Goal: Information Seeking & Learning: Learn about a topic

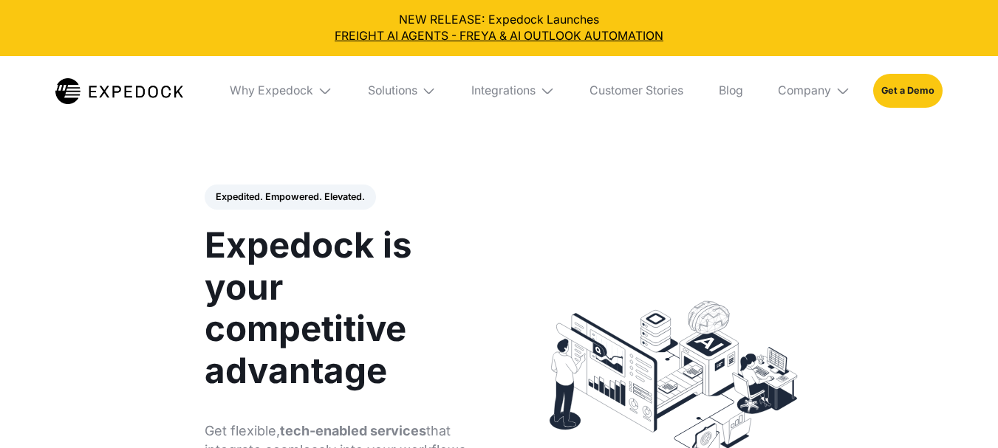
select select
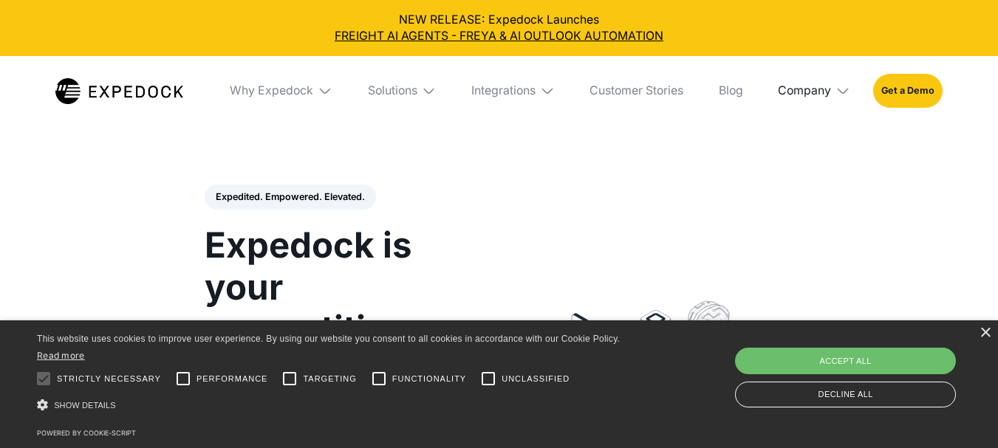
click at [803, 89] on div "Company" at bounding box center [804, 90] width 53 height 15
click at [803, 140] on link "About Us" at bounding box center [813, 145] width 95 height 38
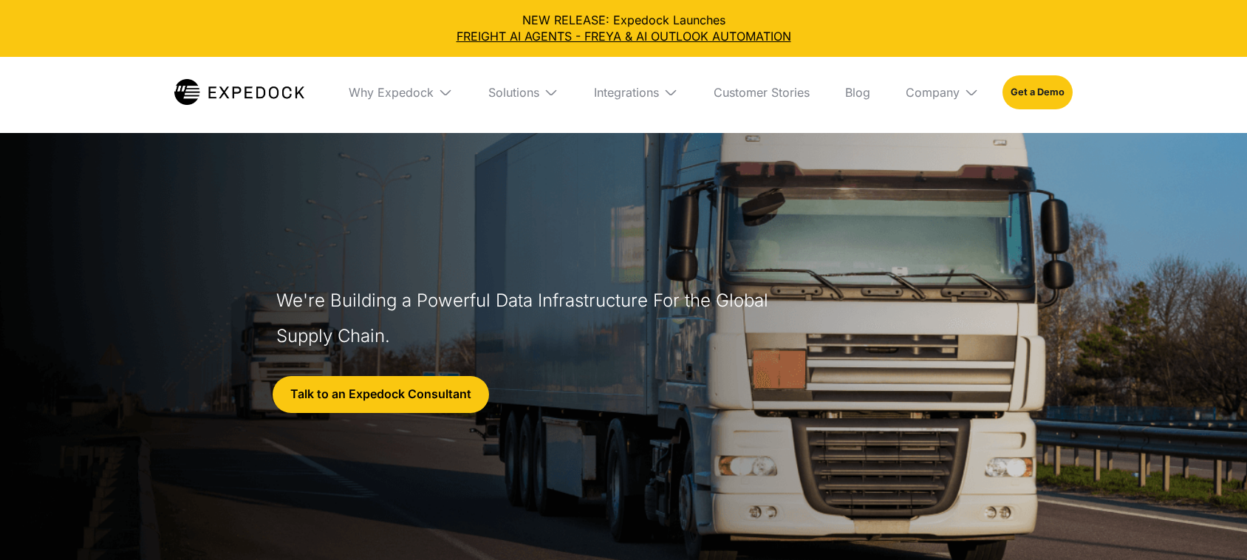
select select
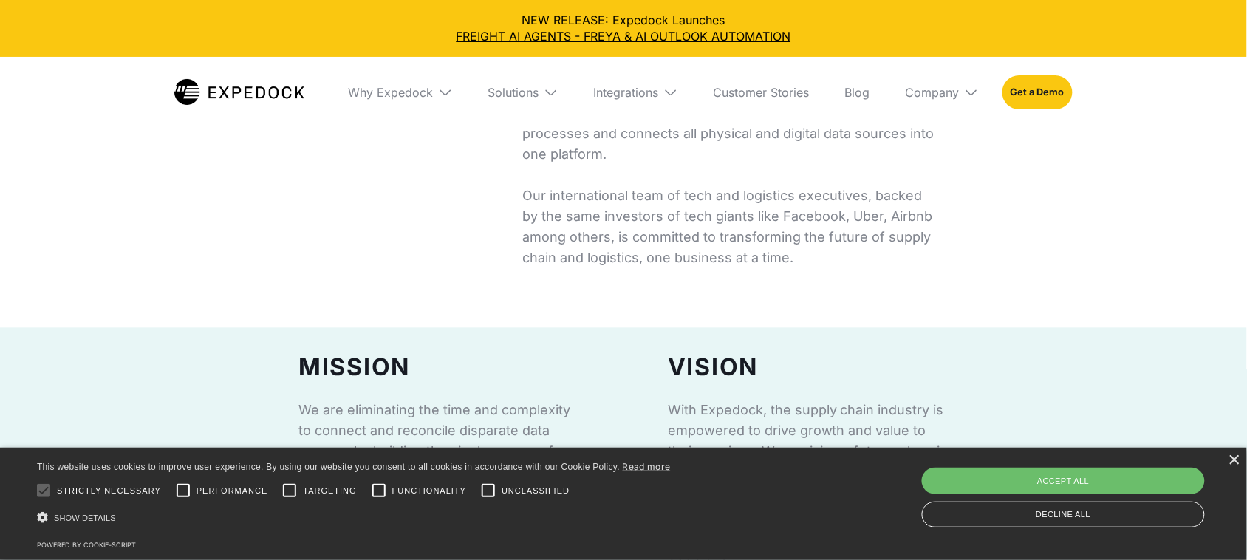
scroll to position [923, 0]
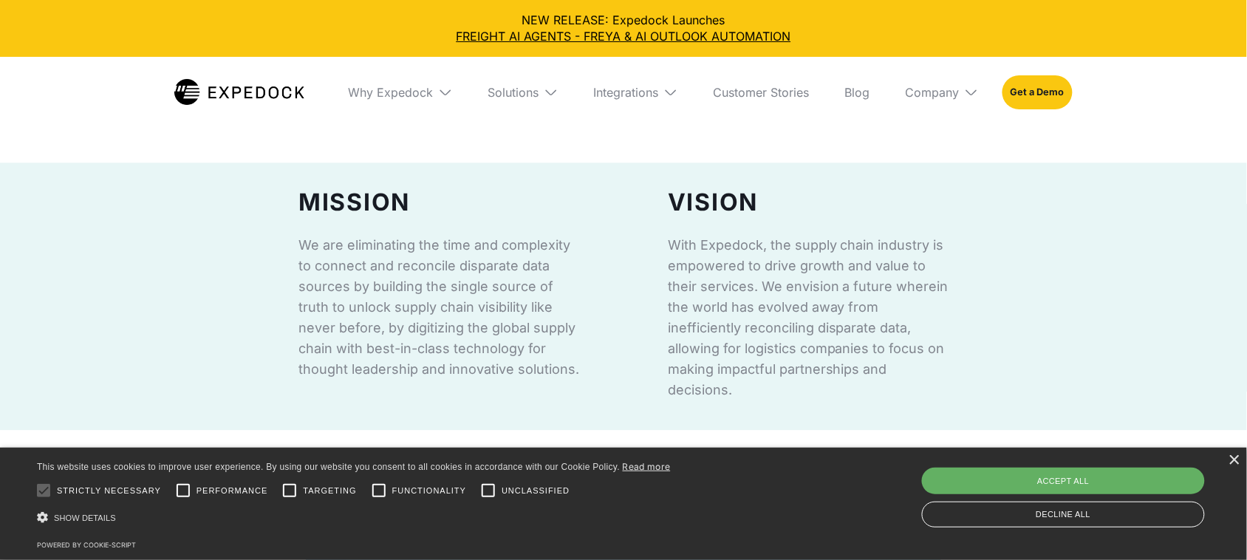
click at [1091, 484] on div "Accept all" at bounding box center [1063, 481] width 283 height 27
checkbox input "true"
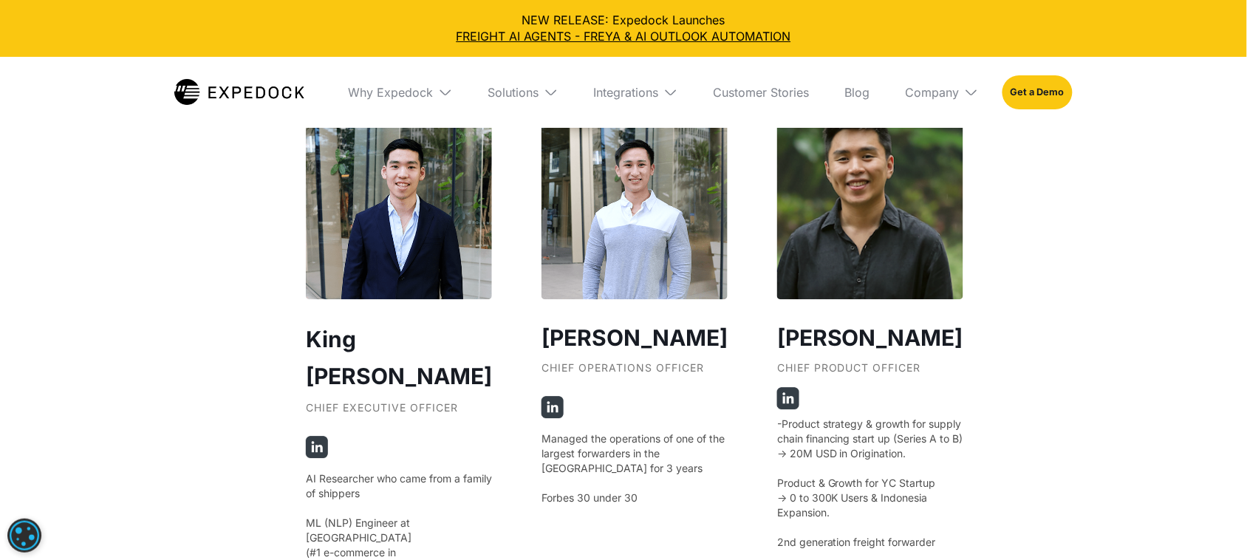
scroll to position [2770, 0]
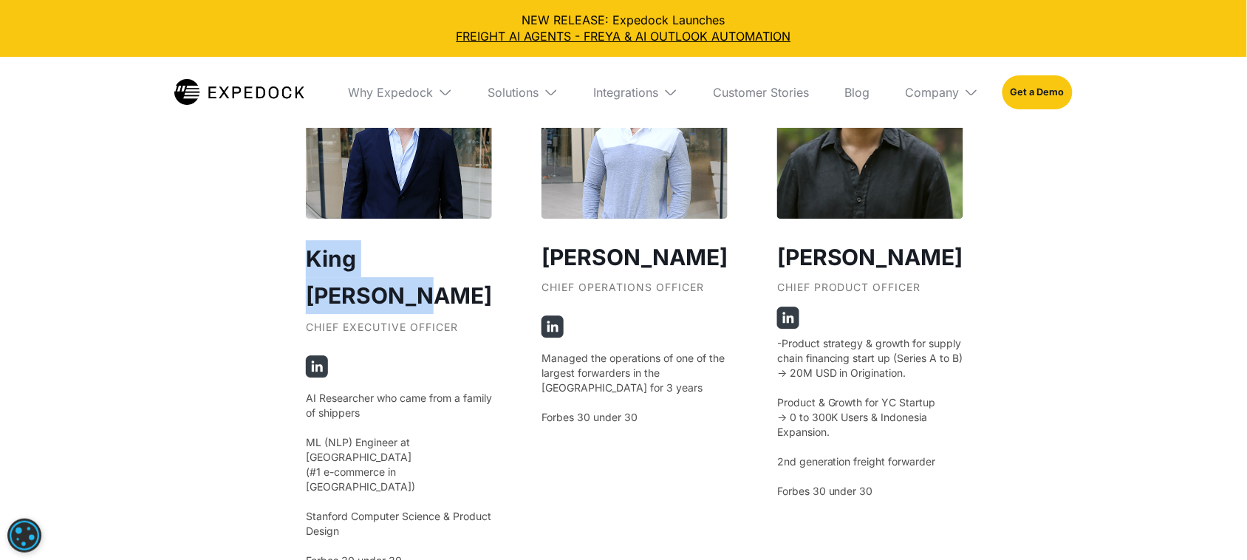
drag, startPoint x: 287, startPoint y: 240, endPoint x: 484, endPoint y: 241, distance: 197.3
click at [489, 241] on div "Our Founders ‍ King Alandy Dy Chief Executive Officer AI Researcher who came fr…" at bounding box center [623, 95] width 694 height 1503
copy h2 "King Alandy Dy"
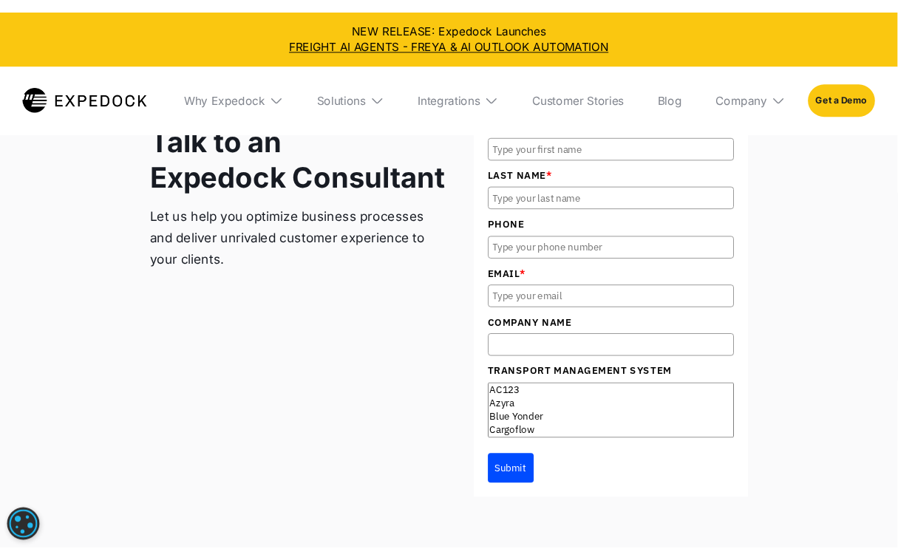
scroll to position [5889, 0]
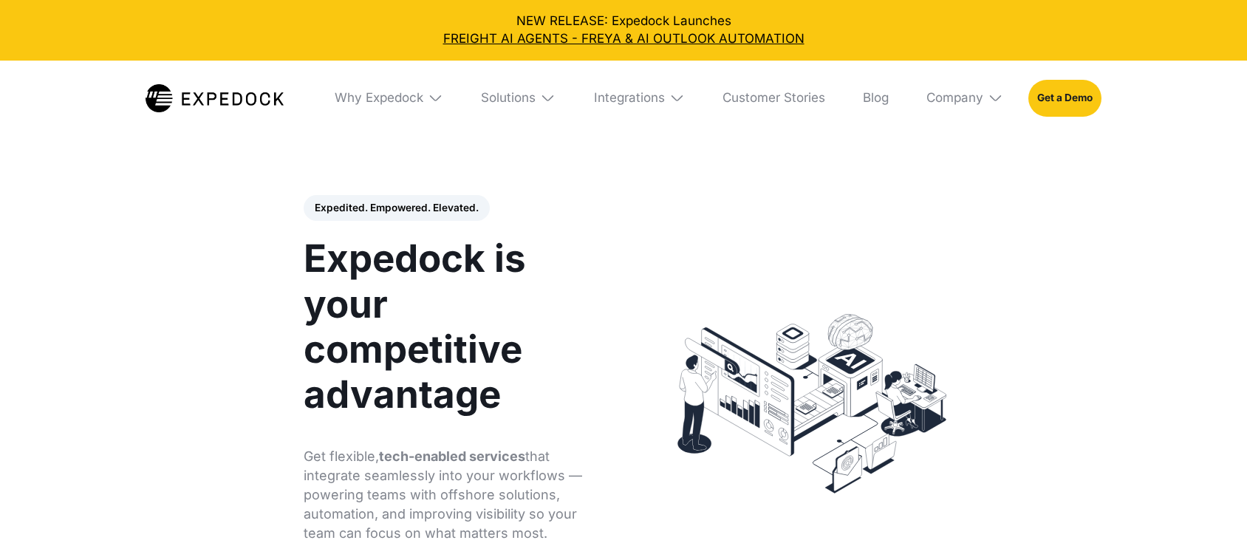
select select
